Goal: Information Seeking & Learning: Learn about a topic

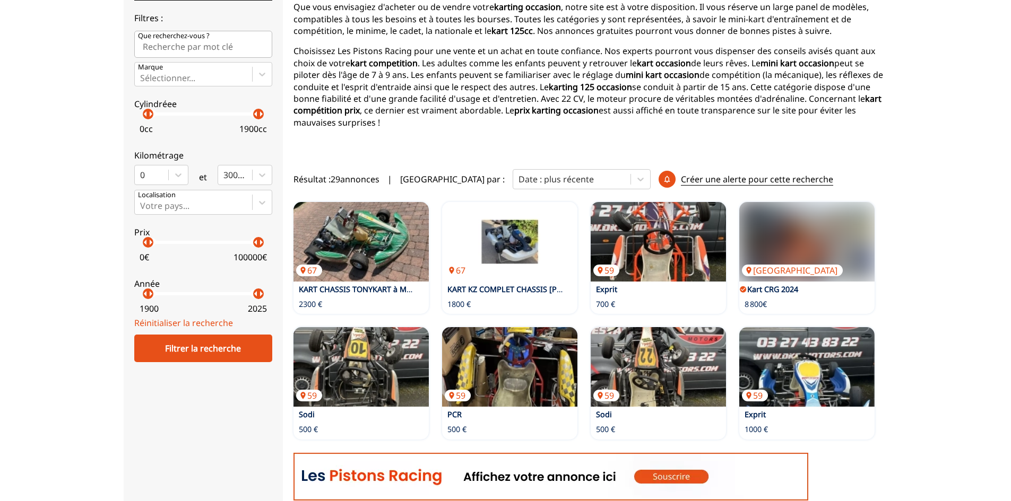
scroll to position [159, 0]
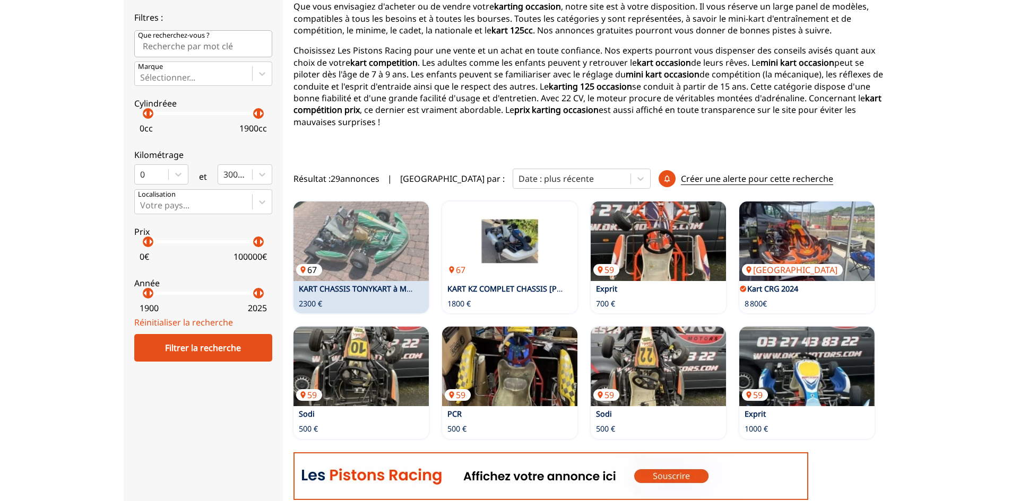
click at [343, 237] on img at bounding box center [360, 242] width 135 height 80
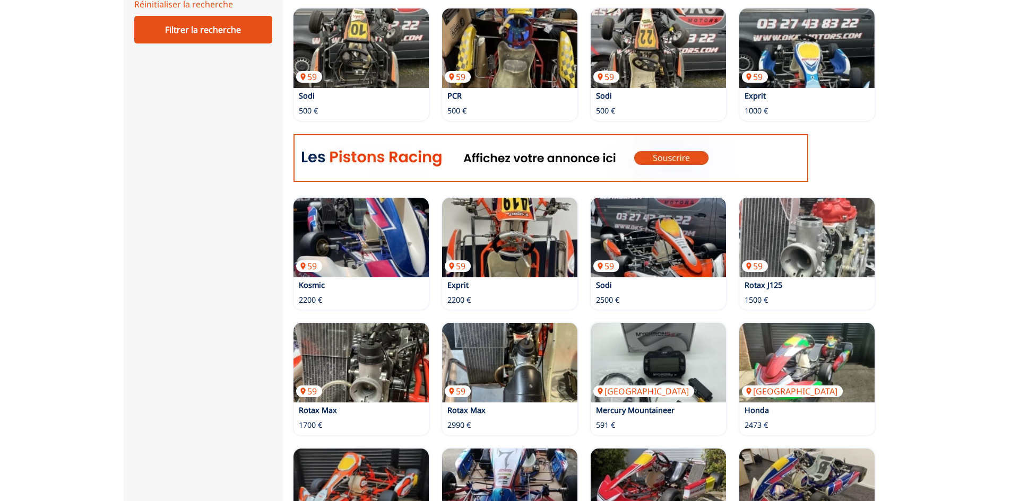
scroll to position [531, 0]
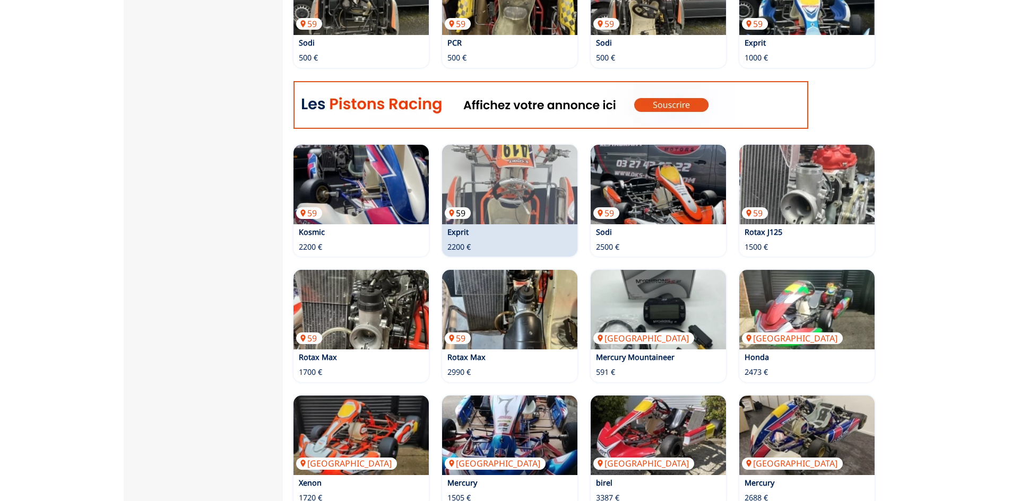
click at [488, 184] on img at bounding box center [509, 185] width 135 height 80
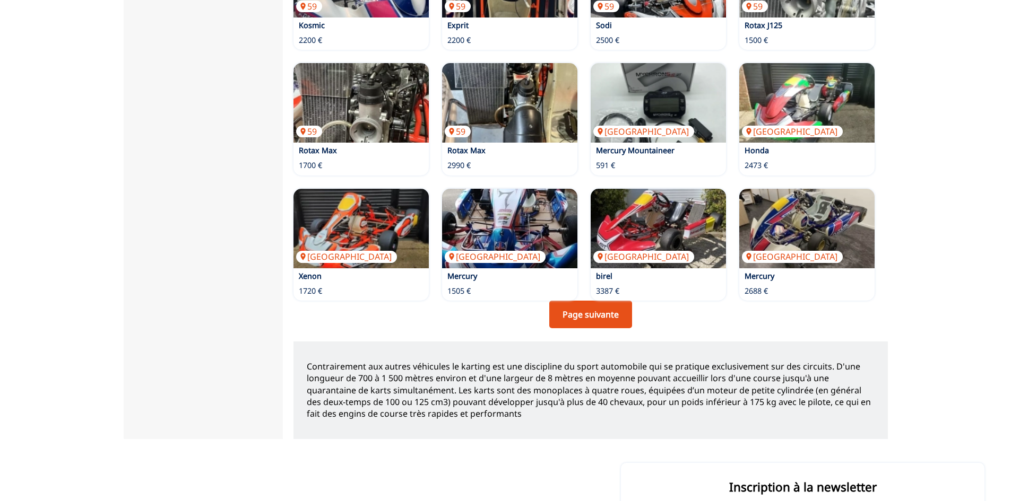
scroll to position [743, 0]
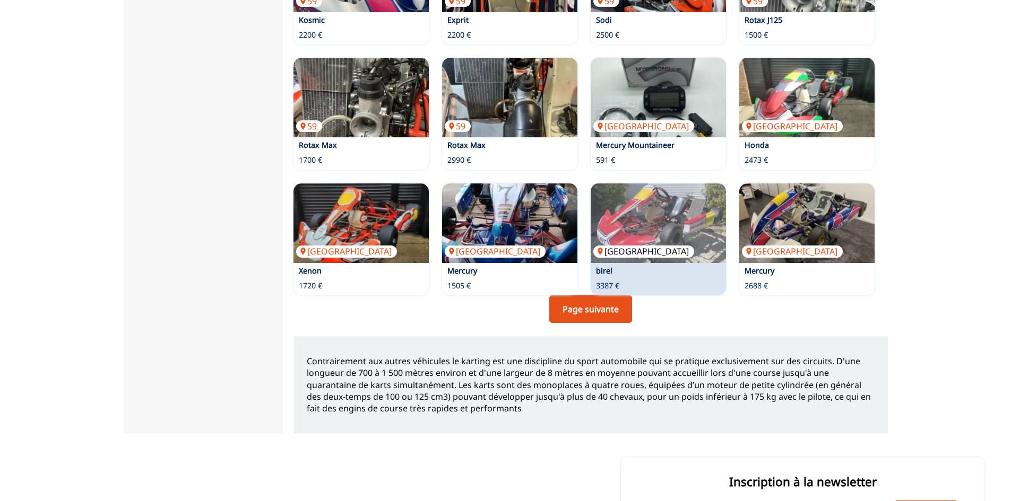
click at [646, 198] on img at bounding box center [658, 224] width 135 height 80
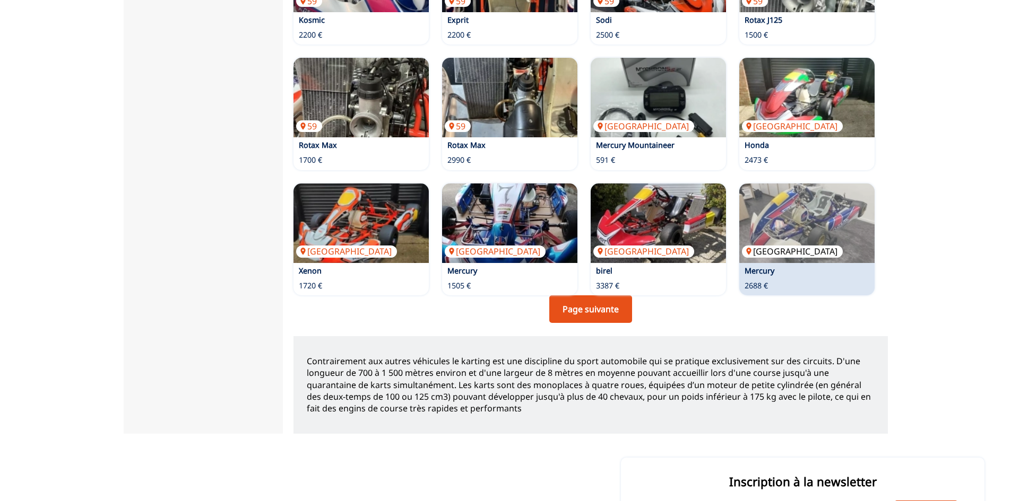
click at [778, 186] on img at bounding box center [806, 224] width 135 height 80
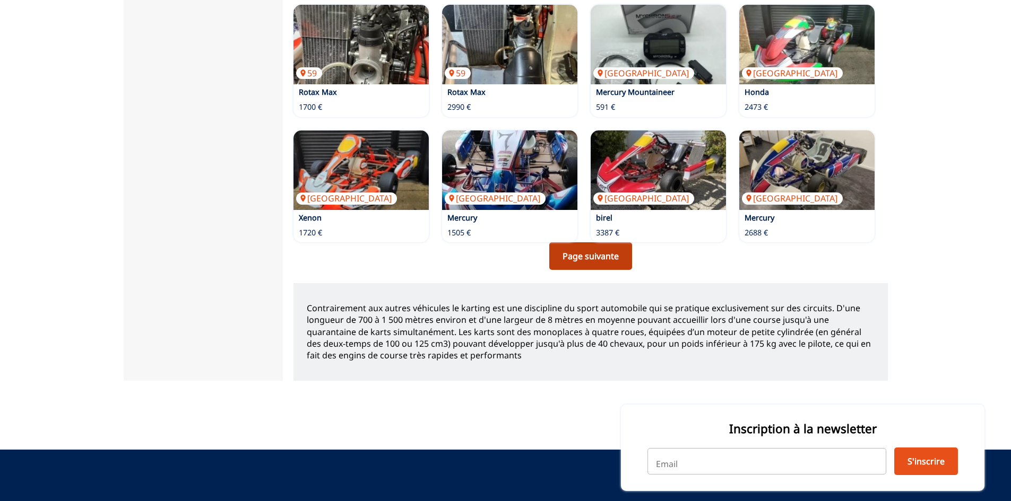
click at [621, 242] on link "Page suivante" at bounding box center [590, 256] width 83 height 28
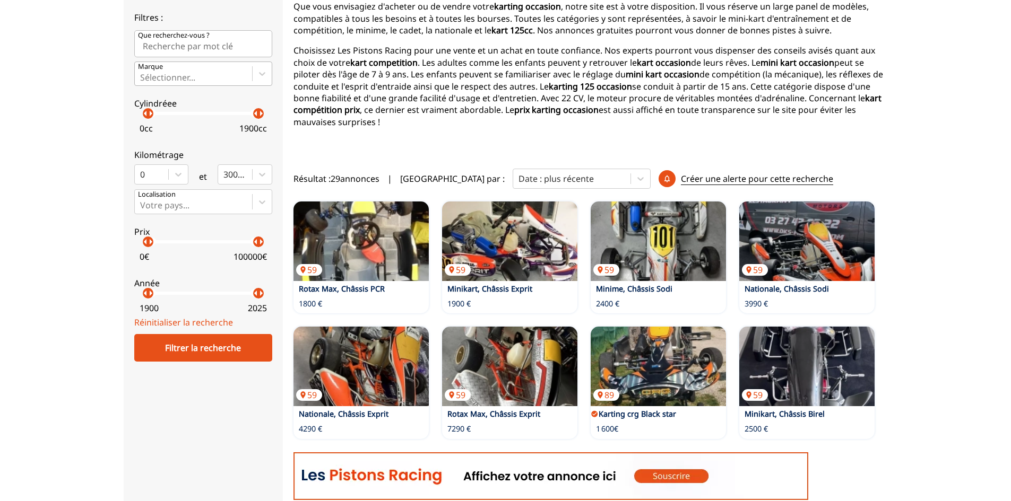
scroll to position [318, 0]
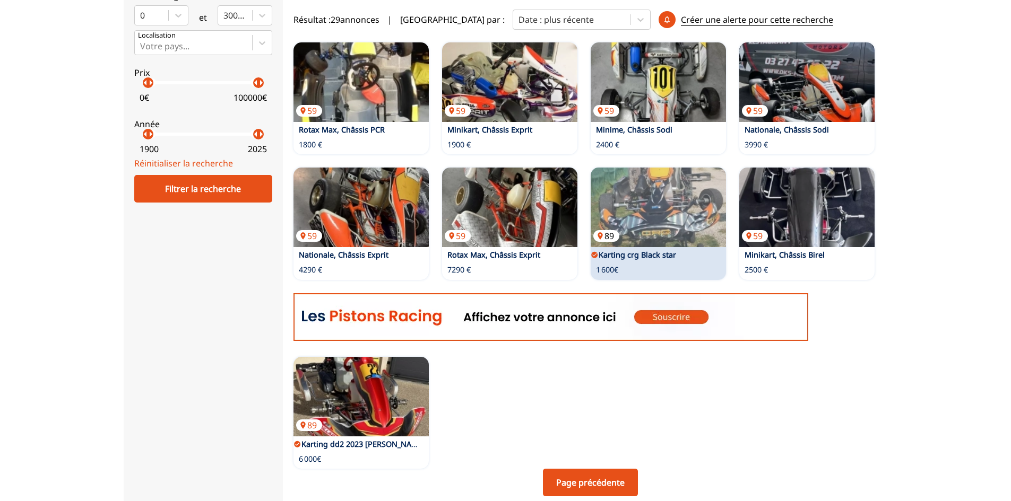
click at [639, 210] on img at bounding box center [658, 208] width 135 height 80
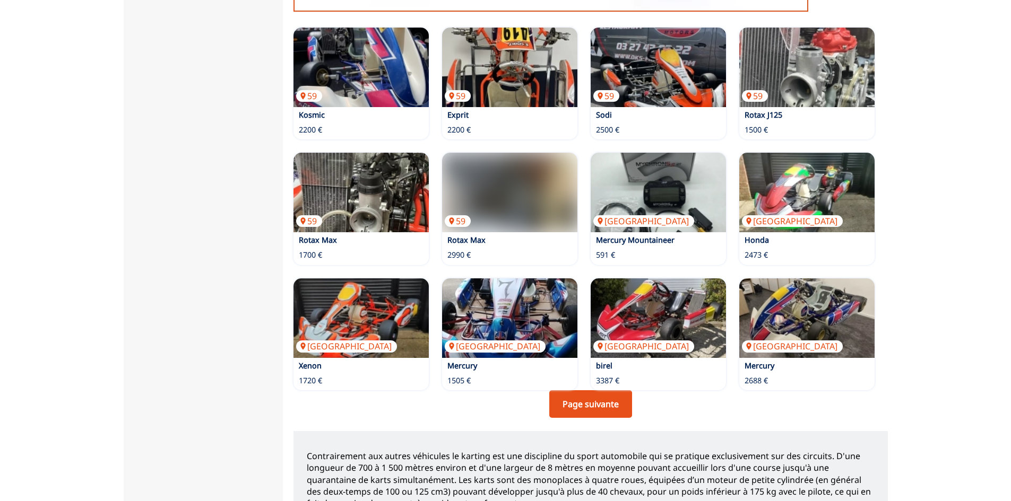
scroll to position [764, 0]
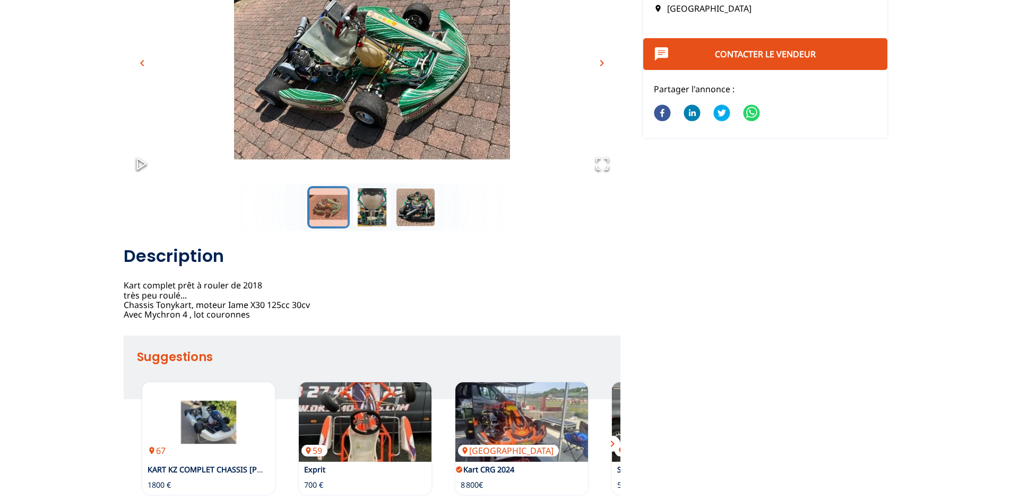
scroll to position [159, 0]
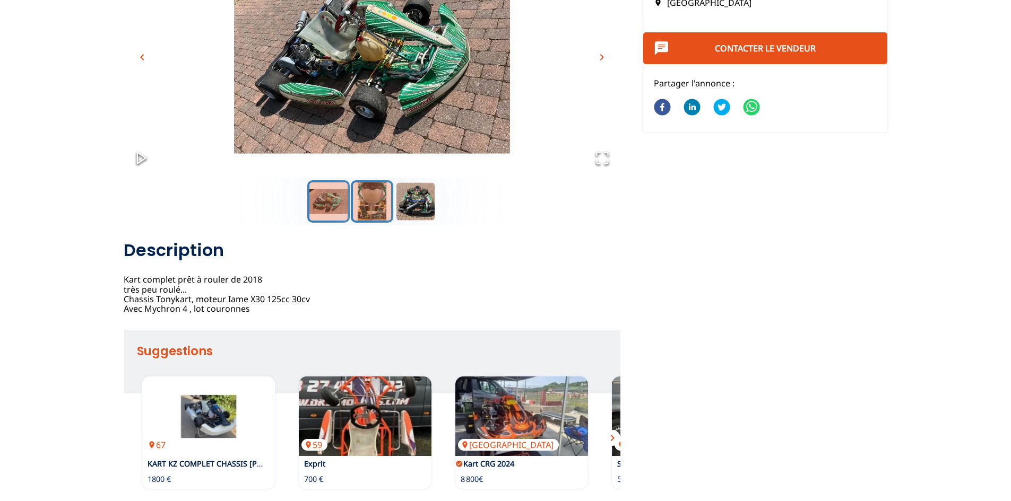
click at [386, 197] on button "Go to Slide 2" at bounding box center [372, 201] width 42 height 42
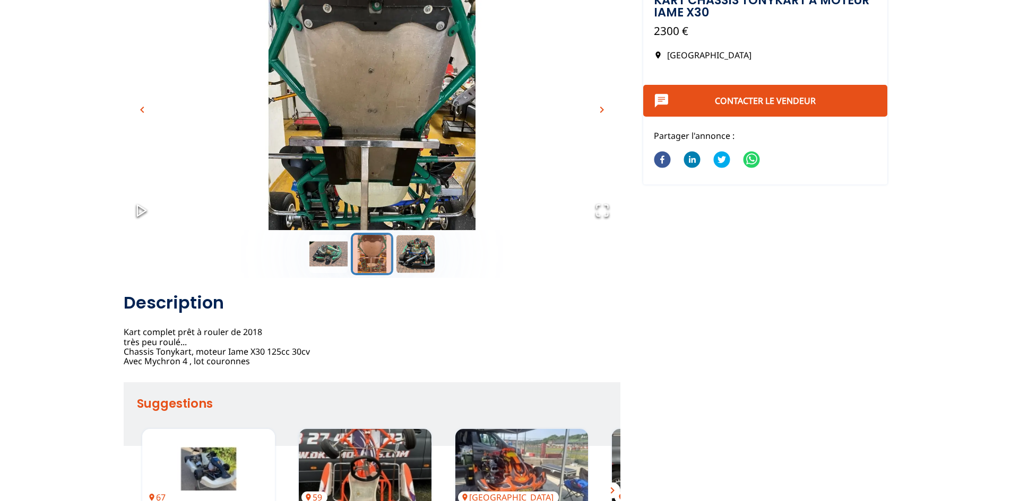
scroll to position [106, 0]
click at [417, 248] on button "Go to Slide 3" at bounding box center [415, 254] width 42 height 42
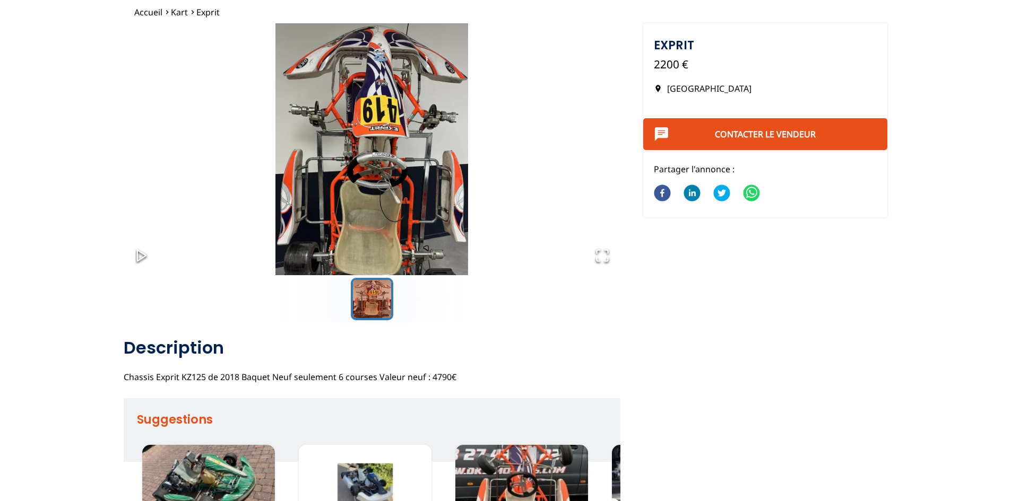
scroll to position [212, 0]
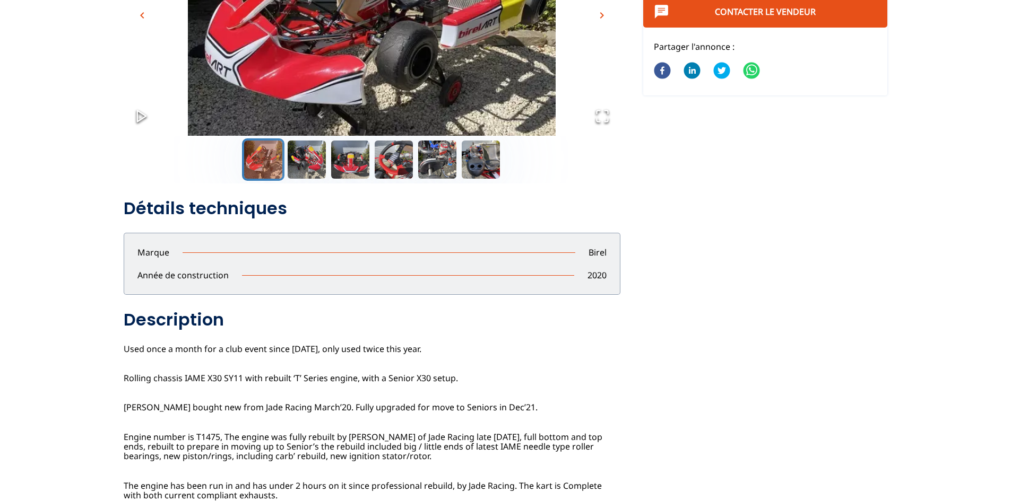
scroll to position [265, 0]
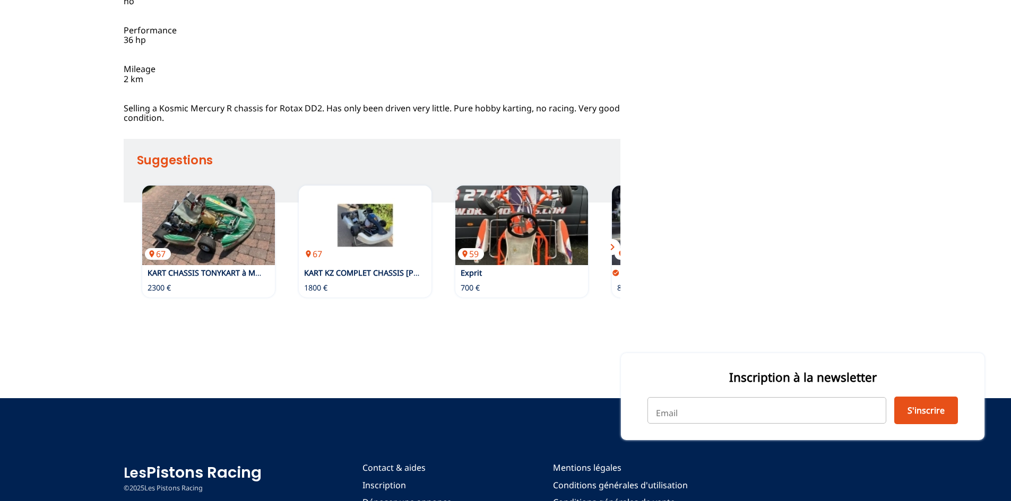
scroll to position [902, 0]
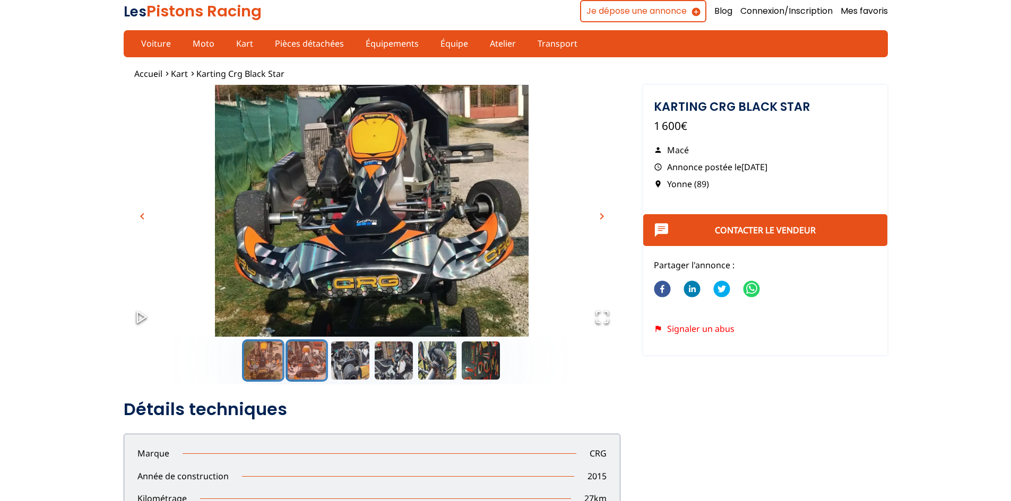
click at [308, 356] on button "Go to Slide 2" at bounding box center [306, 361] width 42 height 42
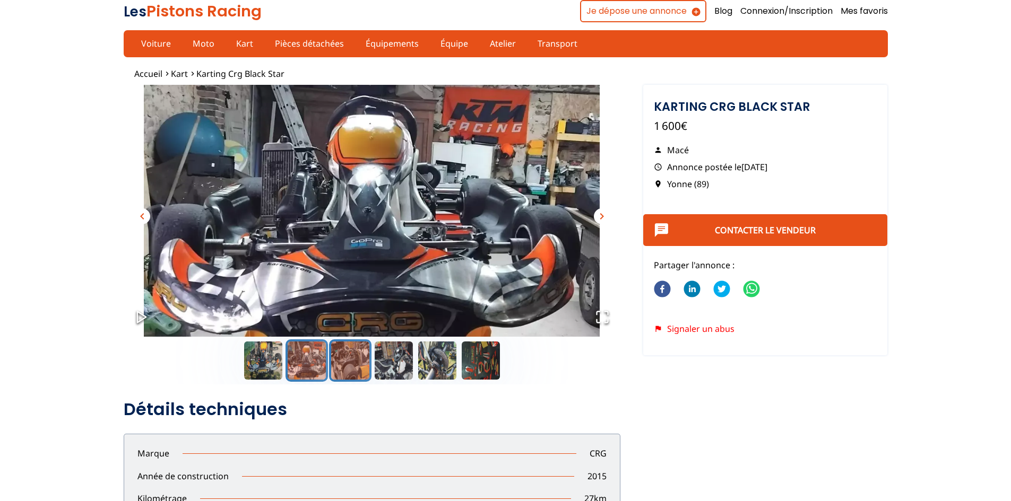
click at [358, 356] on button "Go to Slide 3" at bounding box center [350, 361] width 42 height 42
